Goal: Find contact information: Find contact information

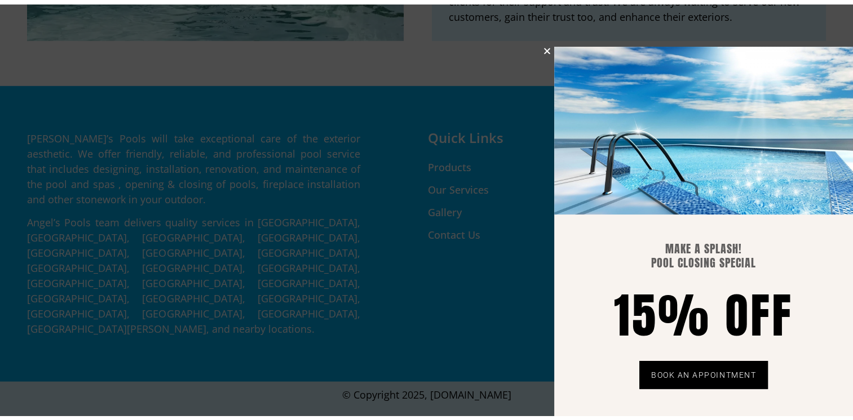
scroll to position [2899, 0]
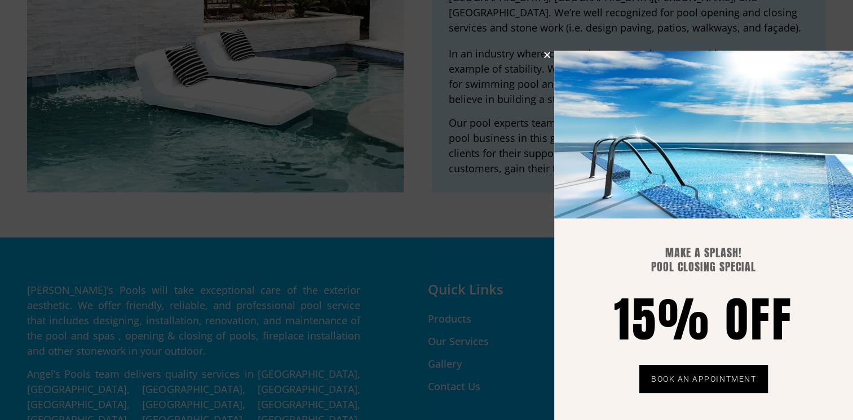
click at [545, 54] on icon "Close" at bounding box center [547, 55] width 8 height 8
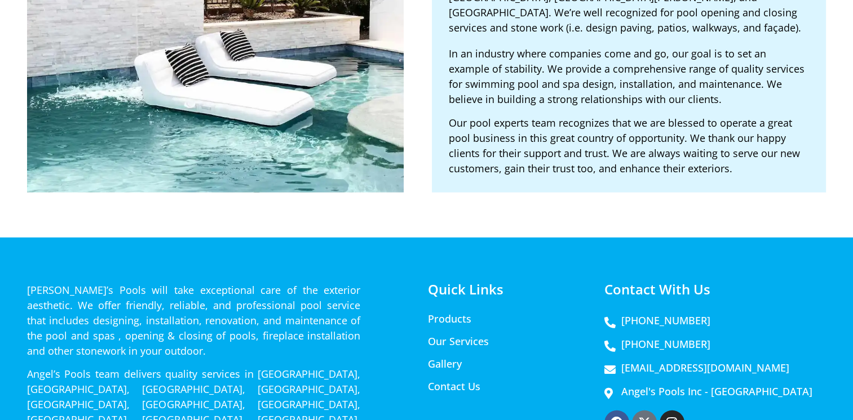
drag, startPoint x: 25, startPoint y: 193, endPoint x: 88, endPoint y: 190, distance: 63.7
click at [88, 277] on div "[PERSON_NAME]’s Pools will take exceptional care of the exterior aesthetic. We …" at bounding box center [426, 385] width 810 height 217
copy p "Angel’s Pools"
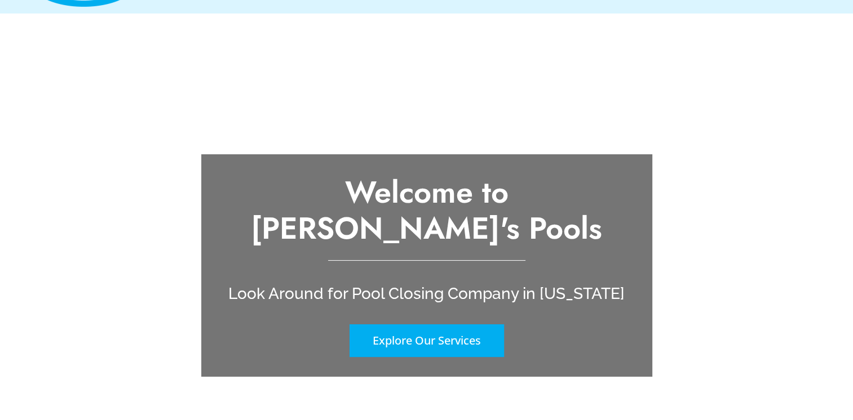
scroll to position [0, 0]
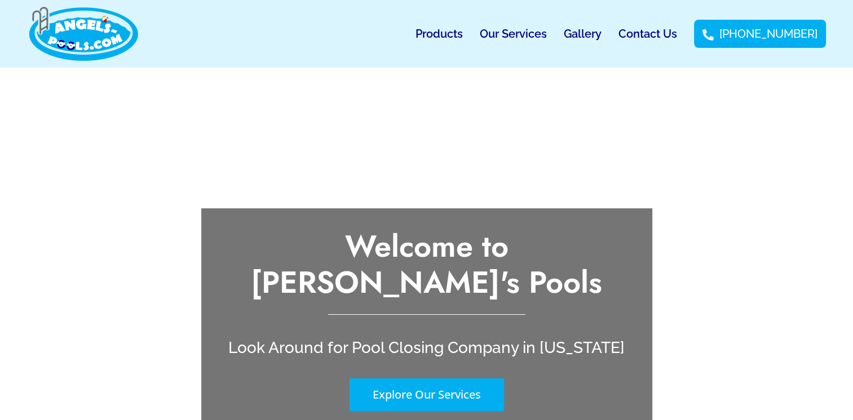
click at [663, 35] on link "Contact Us" at bounding box center [647, 34] width 59 height 26
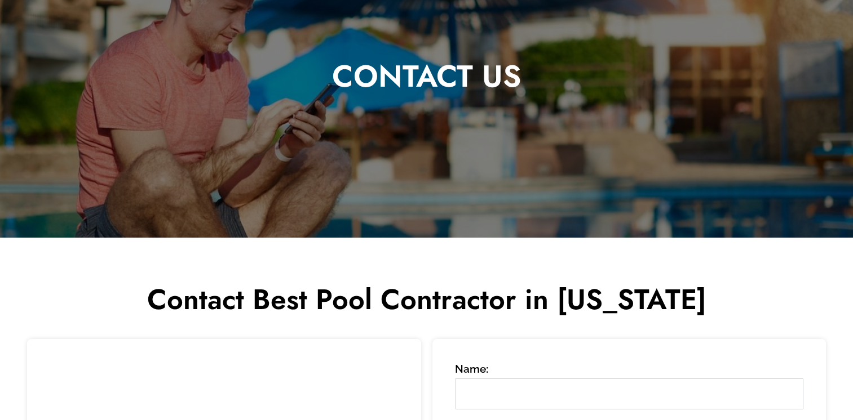
scroll to position [189, 0]
